Goal: Information Seeking & Learning: Learn about a topic

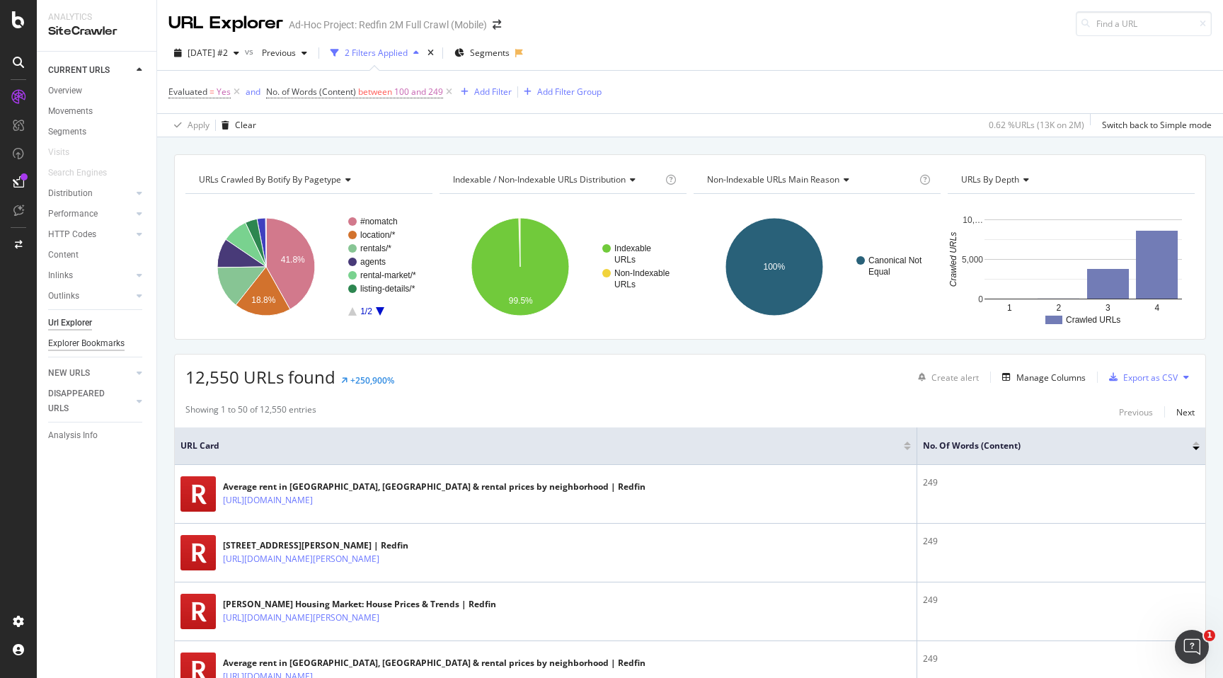
click at [86, 345] on div "Explorer Bookmarks" at bounding box center [86, 343] width 76 height 15
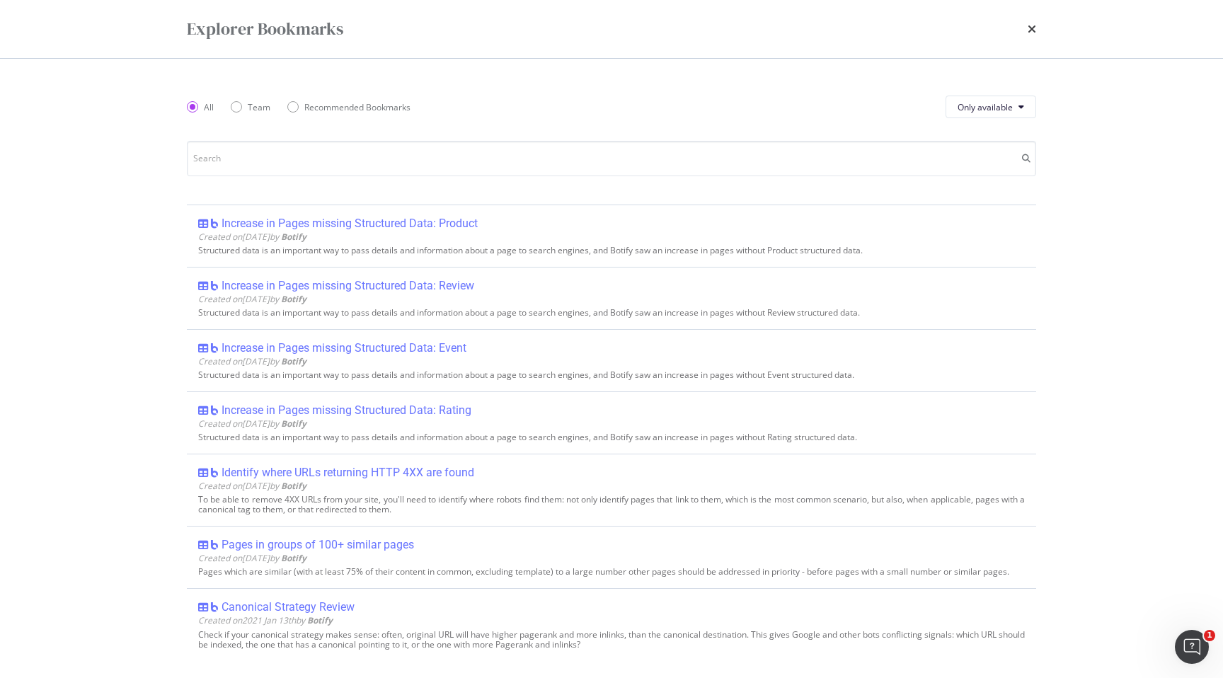
scroll to position [1627, 0]
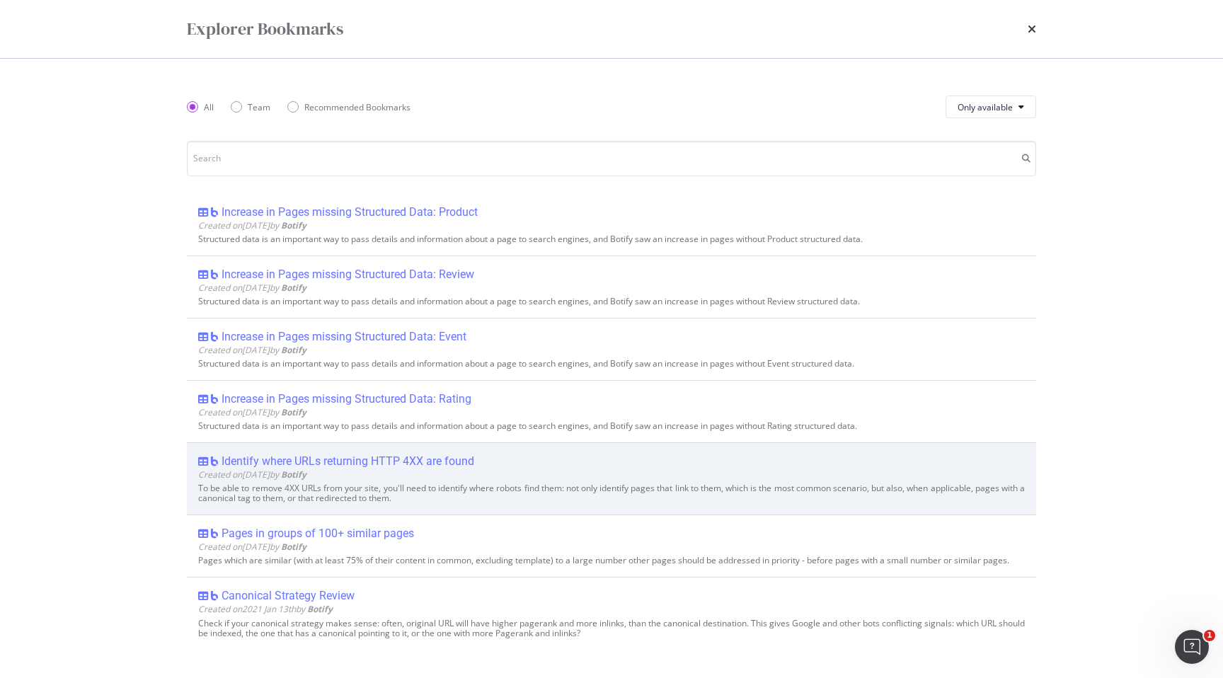
click at [401, 460] on div "Identify where URLs returning HTTP 4XX are found" at bounding box center [348, 462] width 253 height 14
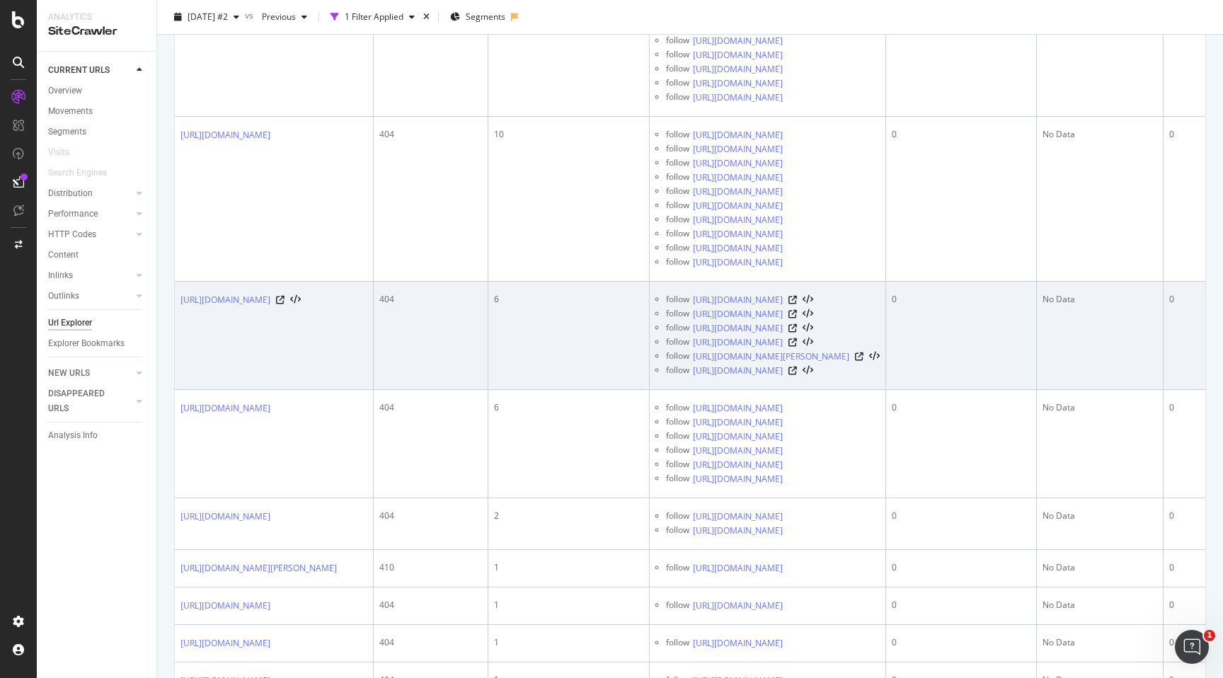
scroll to position [615, 0]
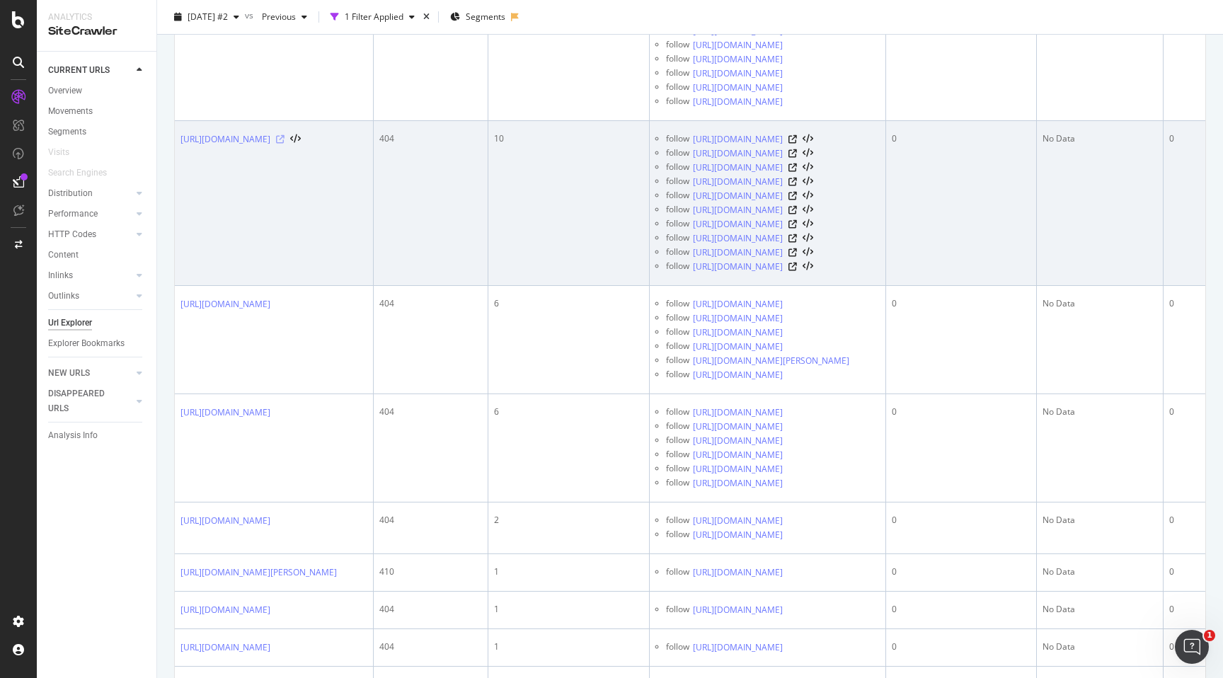
click at [285, 144] on icon at bounding box center [280, 139] width 8 height 8
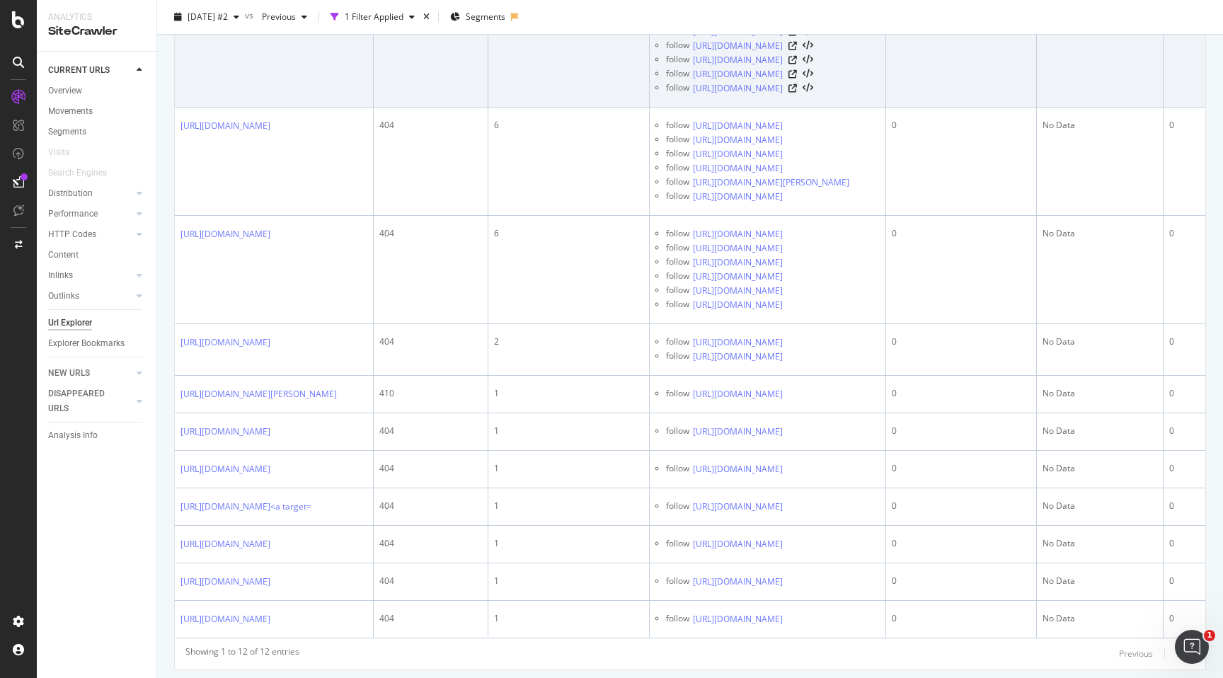
scroll to position [1026, 0]
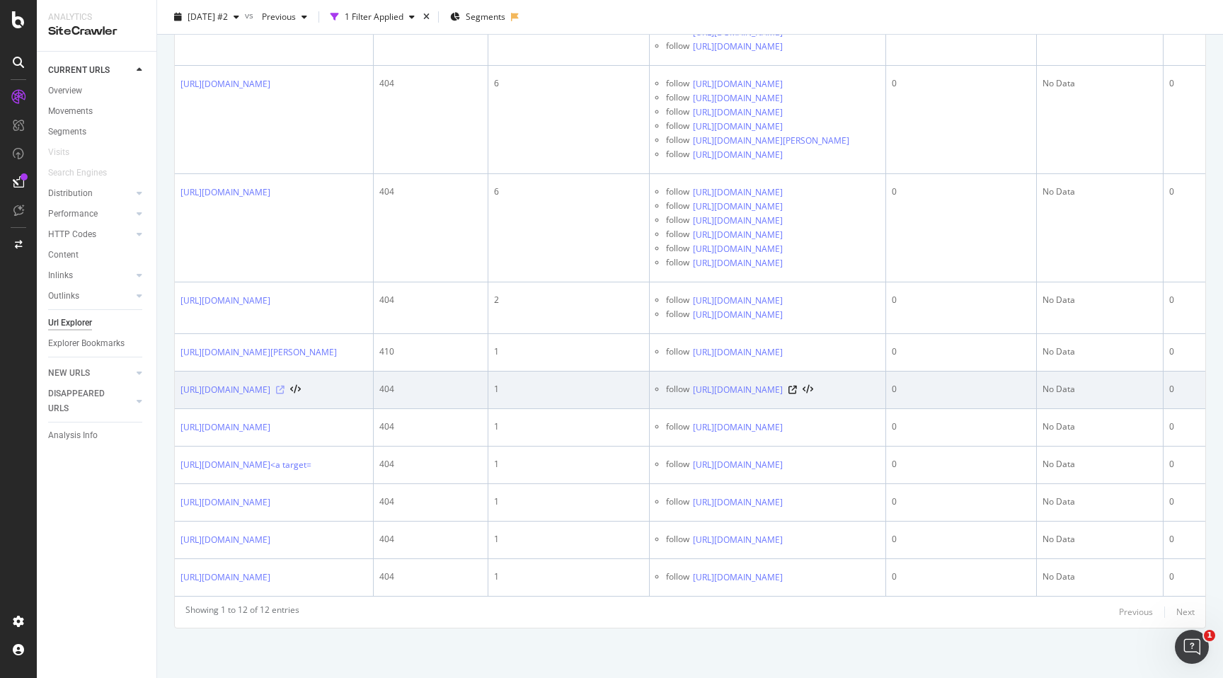
click at [285, 386] on icon at bounding box center [280, 390] width 8 height 8
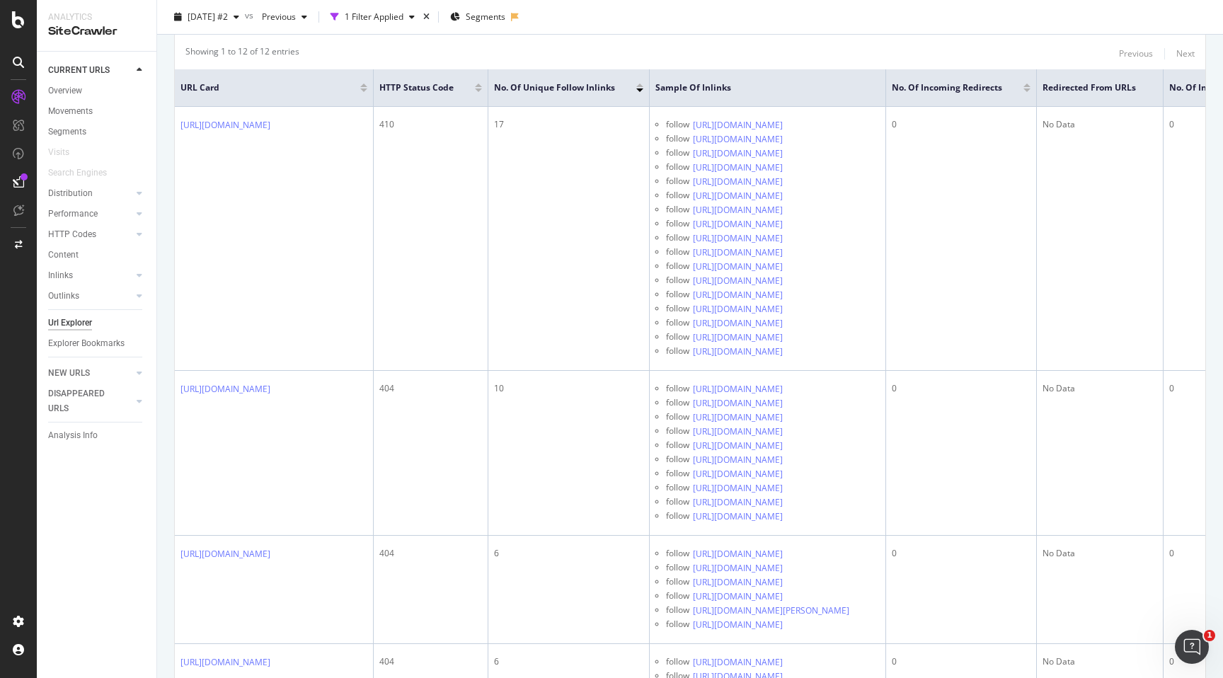
scroll to position [367, 0]
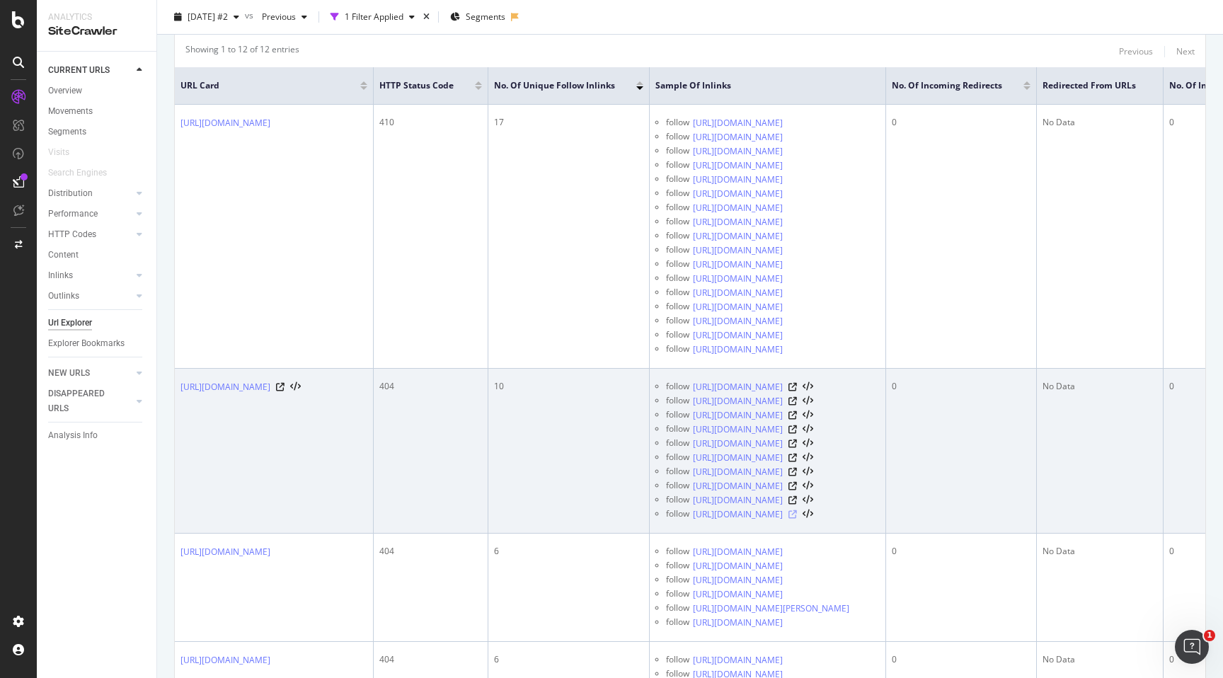
click at [797, 519] on icon at bounding box center [793, 514] width 8 height 8
